Goal: Task Accomplishment & Management: Manage account settings

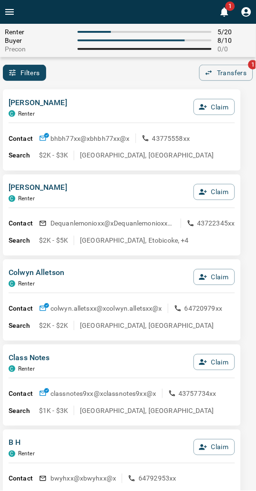
click at [102, 71] on div "Filters 0 Transfers 1" at bounding box center [128, 73] width 256 height 16
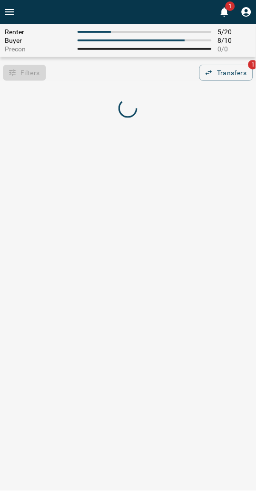
click at [128, 75] on div "Filters 0 Transfers 1" at bounding box center [128, 73] width 256 height 16
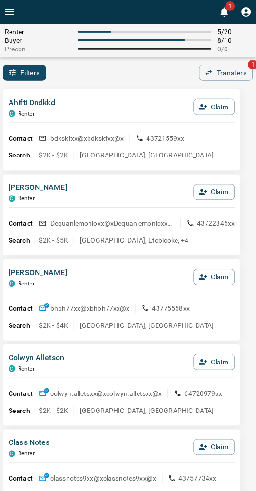
click at [132, 79] on div "Filters 0 Transfers 1" at bounding box center [128, 73] width 256 height 16
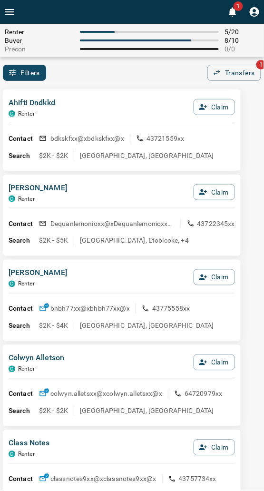
click at [98, 74] on div "Filters 0 Transfers 1" at bounding box center [132, 73] width 264 height 16
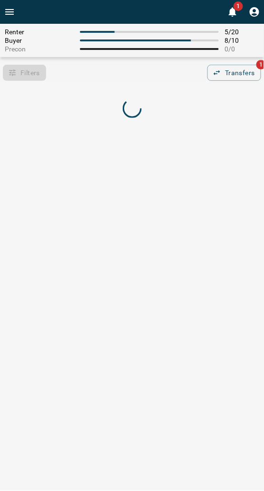
click at [98, 74] on div "Filters 0 Transfers 1" at bounding box center [132, 73] width 264 height 16
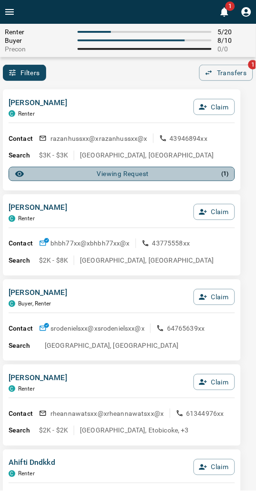
click at [81, 176] on div "Viewing Request ( 1 )" at bounding box center [122, 174] width 214 height 10
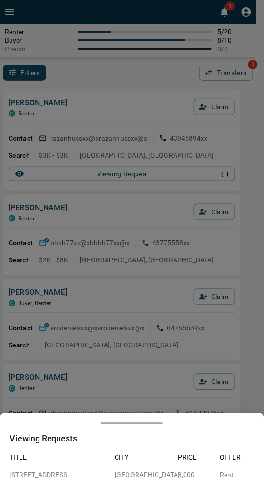
drag, startPoint x: 200, startPoint y: 130, endPoint x: 210, endPoint y: 121, distance: 13.5
click at [201, 130] on div at bounding box center [132, 249] width 264 height 498
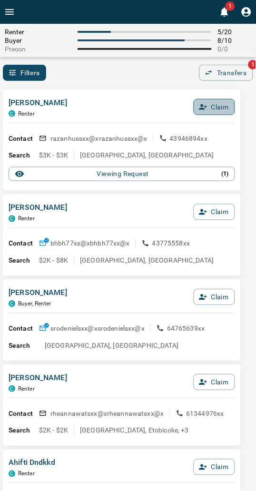
click at [216, 106] on button "Claim" at bounding box center [213, 107] width 41 height 16
click at [215, 106] on button "Confirm Claim" at bounding box center [201, 107] width 68 height 16
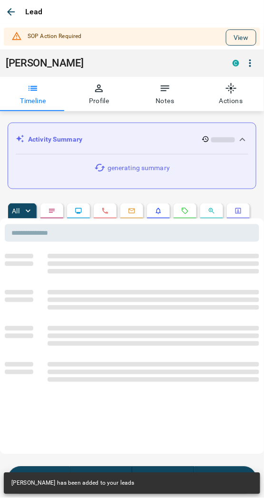
click at [226, 36] on button "View" at bounding box center [241, 37] width 30 height 16
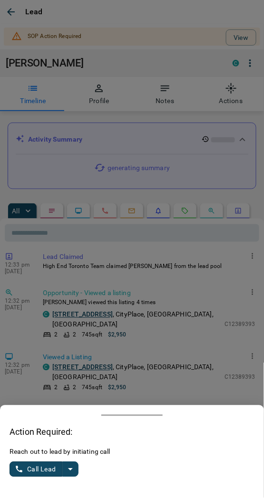
click at [67, 474] on icon "split button" at bounding box center [70, 469] width 11 height 11
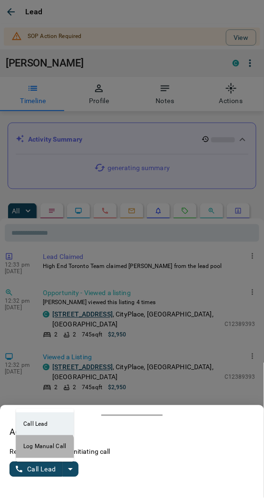
click at [36, 449] on li "Log Manual Call" at bounding box center [45, 446] width 58 height 23
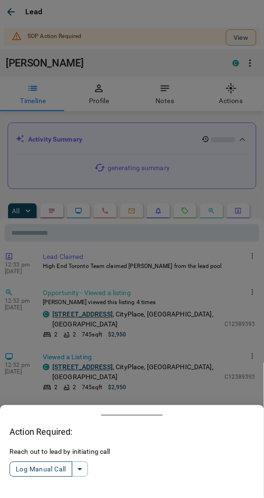
click at [36, 465] on button "Log Manual Call" at bounding box center [41, 469] width 63 height 15
click at [19, 467] on button "Yes" at bounding box center [19, 470] width 19 height 15
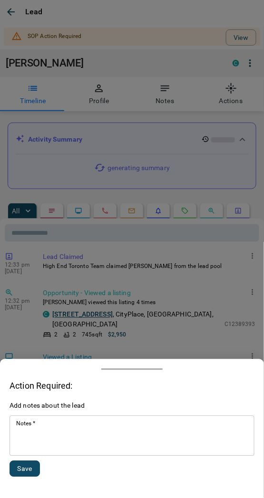
click at [29, 445] on textarea "Notes   *" at bounding box center [131, 436] width 231 height 32
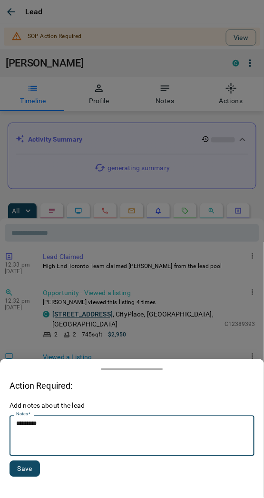
type textarea "*********"
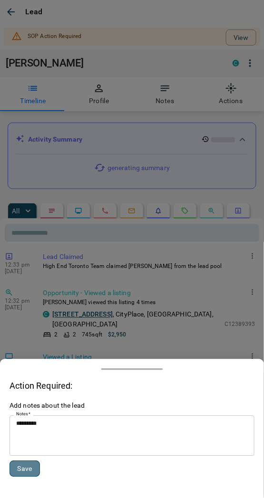
click at [29, 468] on button "Save" at bounding box center [25, 469] width 30 height 16
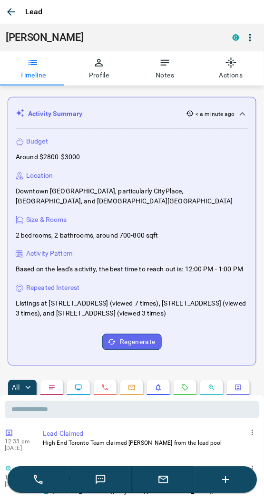
drag, startPoint x: 7, startPoint y: 17, endPoint x: 111, endPoint y: 111, distance: 140.3
click at [7, 17] on icon "button" at bounding box center [10, 11] width 11 height 11
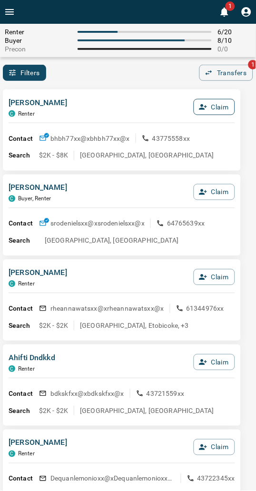
click at [205, 106] on icon "button" at bounding box center [203, 107] width 9 height 9
click at [205, 106] on button "Confirm Claim" at bounding box center [201, 107] width 68 height 16
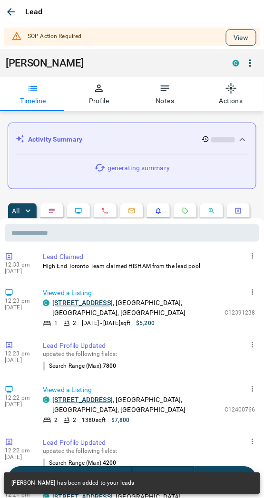
click at [227, 41] on button "View" at bounding box center [241, 37] width 30 height 16
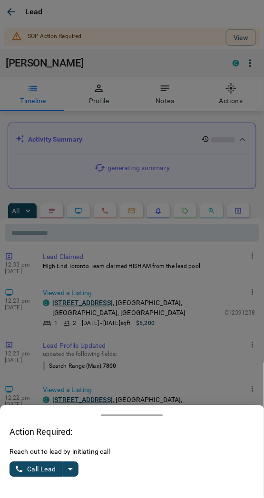
click at [69, 469] on icon "split button" at bounding box center [70, 469] width 11 height 11
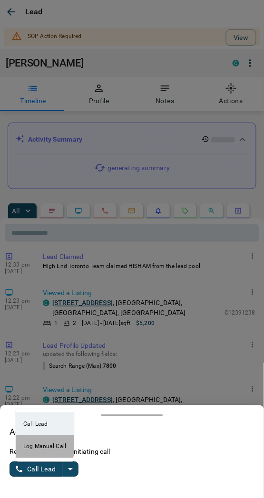
click at [34, 445] on li "Log Manual Call" at bounding box center [45, 446] width 58 height 23
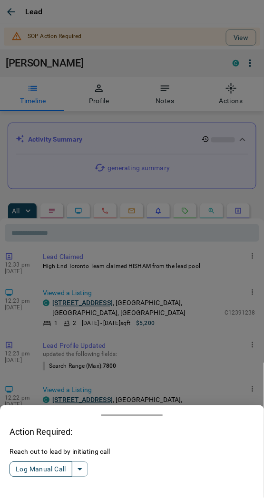
click at [24, 470] on button "Log Manual Call" at bounding box center [41, 469] width 63 height 15
click at [22, 470] on button "Yes" at bounding box center [19, 470] width 19 height 15
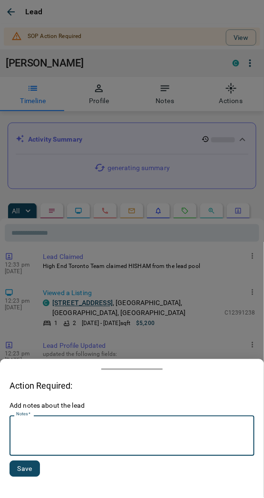
drag, startPoint x: 68, startPoint y: 438, endPoint x: 51, endPoint y: 436, distance: 17.2
click at [67, 438] on textarea "Notes   *" at bounding box center [131, 436] width 231 height 32
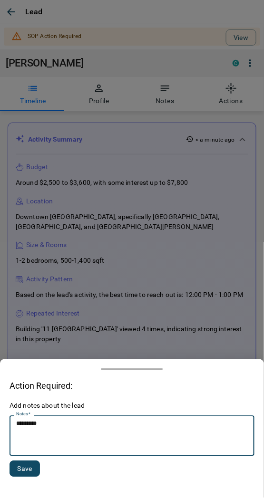
click at [41, 428] on textarea "*********" at bounding box center [132, 436] width 232 height 32
click at [38, 425] on textarea "*********" at bounding box center [132, 436] width 232 height 32
click at [32, 425] on textarea "********" at bounding box center [132, 436] width 232 height 32
type textarea "*********"
click at [27, 472] on button "Save" at bounding box center [25, 469] width 30 height 16
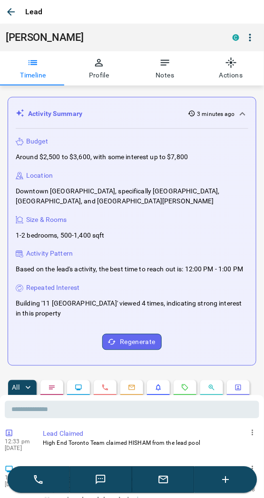
drag, startPoint x: 50, startPoint y: 110, endPoint x: 41, endPoint y: 96, distance: 16.6
click at [50, 110] on p "Activity Summary" at bounding box center [55, 114] width 54 height 10
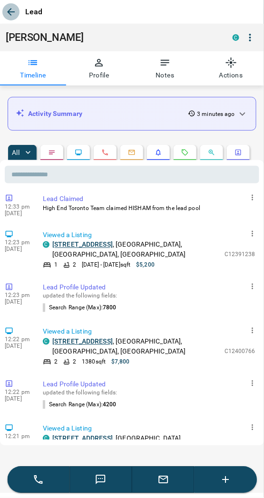
click at [13, 8] on icon "button" at bounding box center [10, 11] width 11 height 11
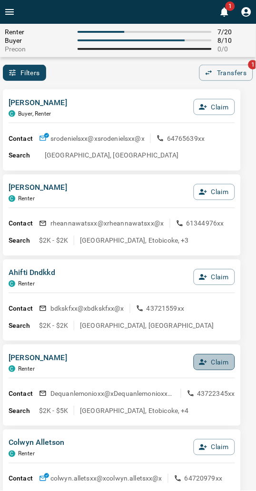
click at [203, 363] on icon "button" at bounding box center [203, 362] width 9 height 9
click at [203, 363] on button "Confirm Claim" at bounding box center [201, 362] width 68 height 16
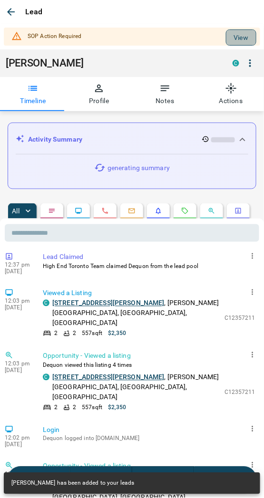
click at [242, 32] on button "View" at bounding box center [241, 37] width 30 height 16
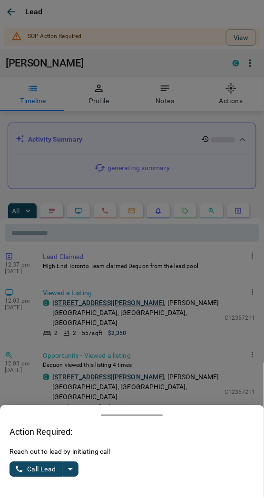
click at [69, 468] on icon "split button" at bounding box center [70, 469] width 11 height 11
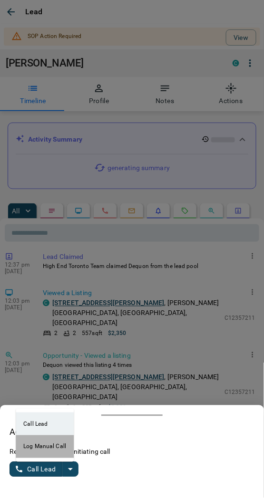
click at [53, 452] on li "Log Manual Call" at bounding box center [45, 446] width 58 height 23
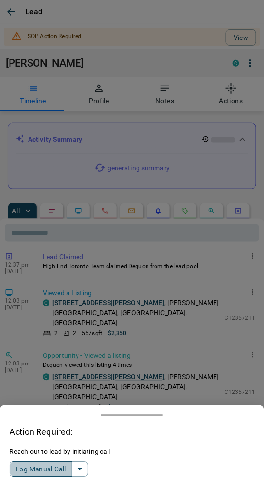
click at [35, 471] on button "Log Manual Call" at bounding box center [41, 469] width 63 height 15
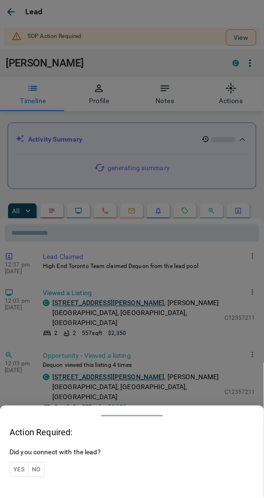
click at [25, 471] on button "Yes" at bounding box center [19, 470] width 19 height 15
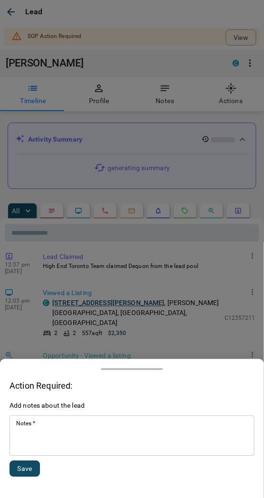
click at [56, 442] on textarea "Notes   *" at bounding box center [131, 436] width 231 height 32
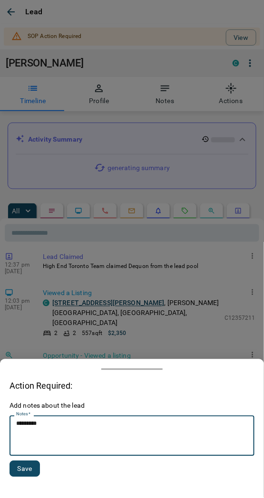
type textarea "*********"
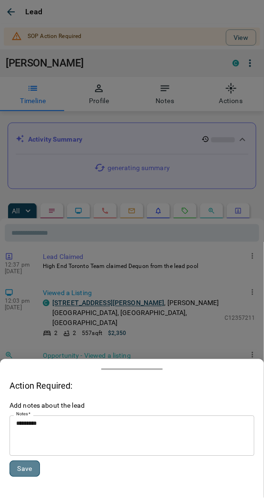
click at [26, 474] on button "Save" at bounding box center [25, 469] width 30 height 16
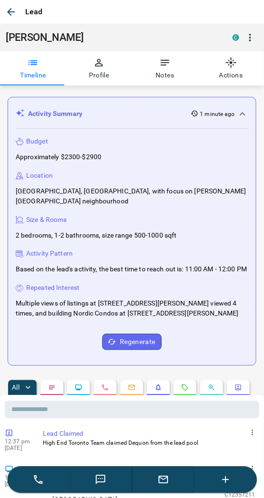
click at [50, 90] on div "Activity Summary 1 minute ago Budget Approximately $2300-$2900 Location [GEOGRA…" at bounding box center [132, 398] width 264 height 624
click at [10, 12] on icon "button" at bounding box center [11, 12] width 8 height 8
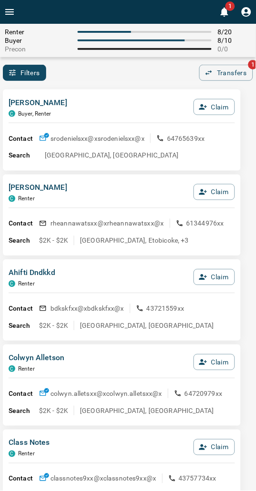
drag, startPoint x: 144, startPoint y: 80, endPoint x: 132, endPoint y: 81, distance: 11.4
click at [144, 80] on div "Filters 0 Transfers 1" at bounding box center [128, 73] width 256 height 16
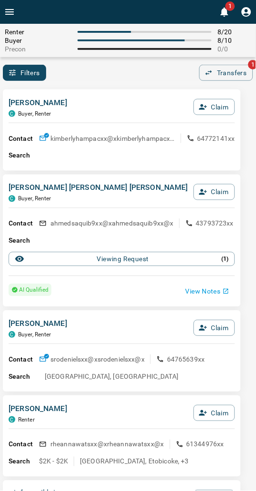
click at [86, 90] on div "[PERSON_NAME], Renter Claim Contact kimberlyhampacxx@x kimberlyhampacxx@x 64772…" at bounding box center [122, 129] width 238 height 81
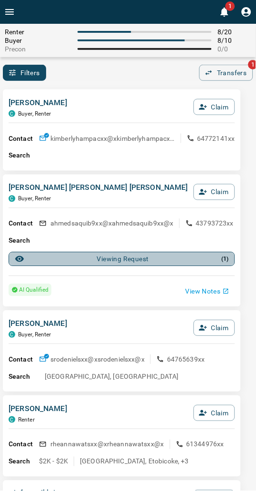
click at [86, 258] on div "Viewing Request ( 1 )" at bounding box center [122, 259] width 214 height 10
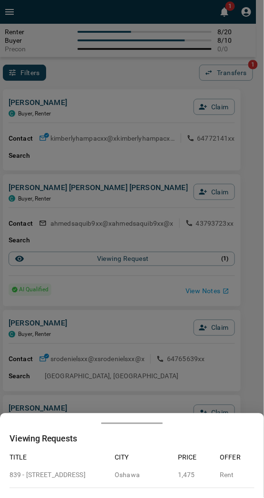
click at [87, 258] on div at bounding box center [132, 249] width 264 height 498
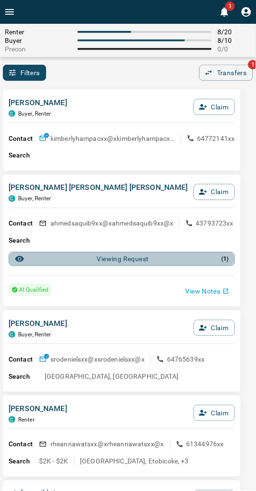
click at [87, 258] on div "Viewing Request ( 1 )" at bounding box center [122, 259] width 214 height 10
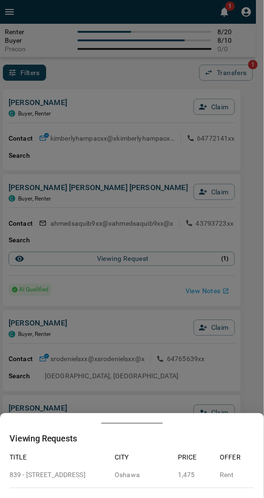
click at [87, 258] on div at bounding box center [132, 249] width 264 height 498
